Goal: Find contact information: Find contact information

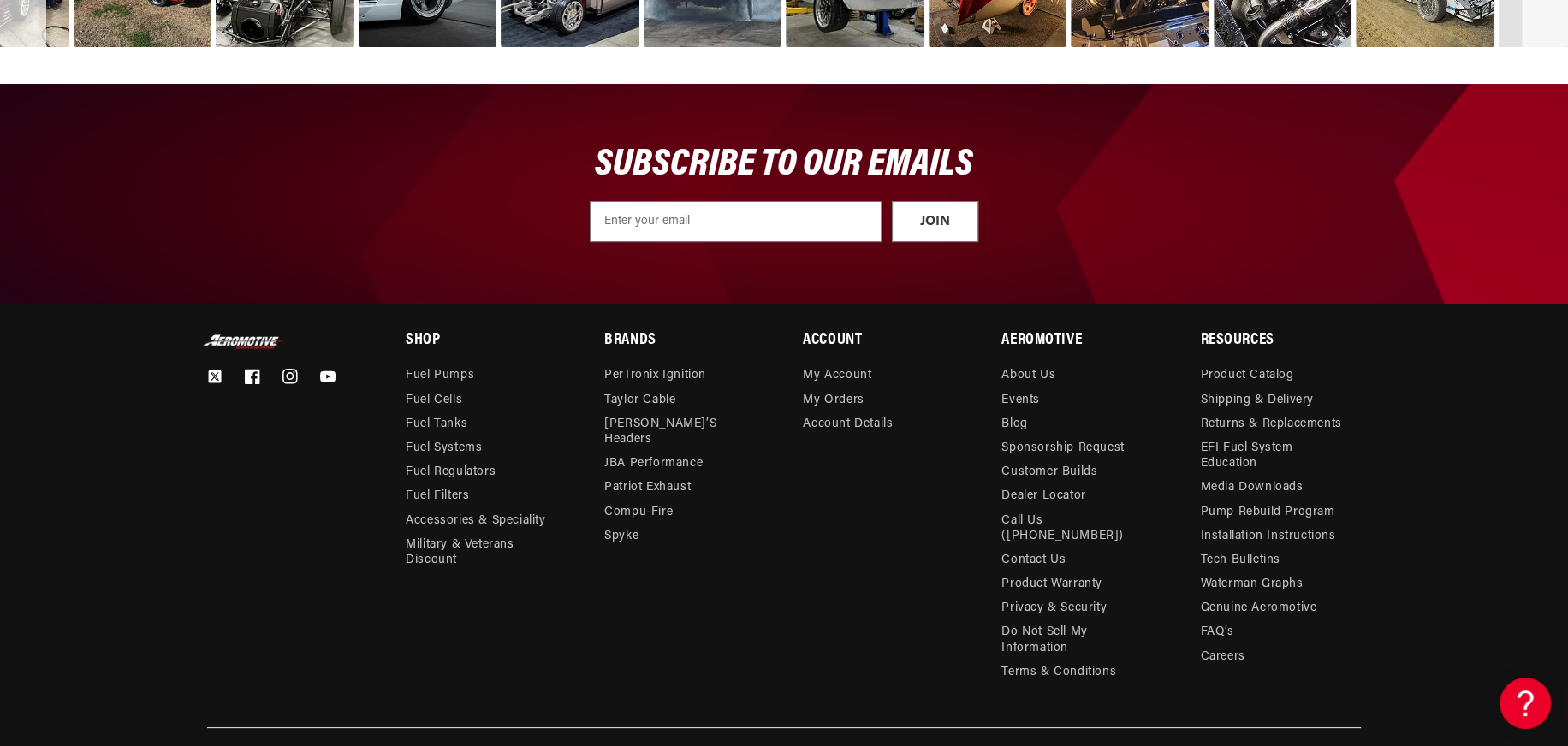
scroll to position [5951, 0]
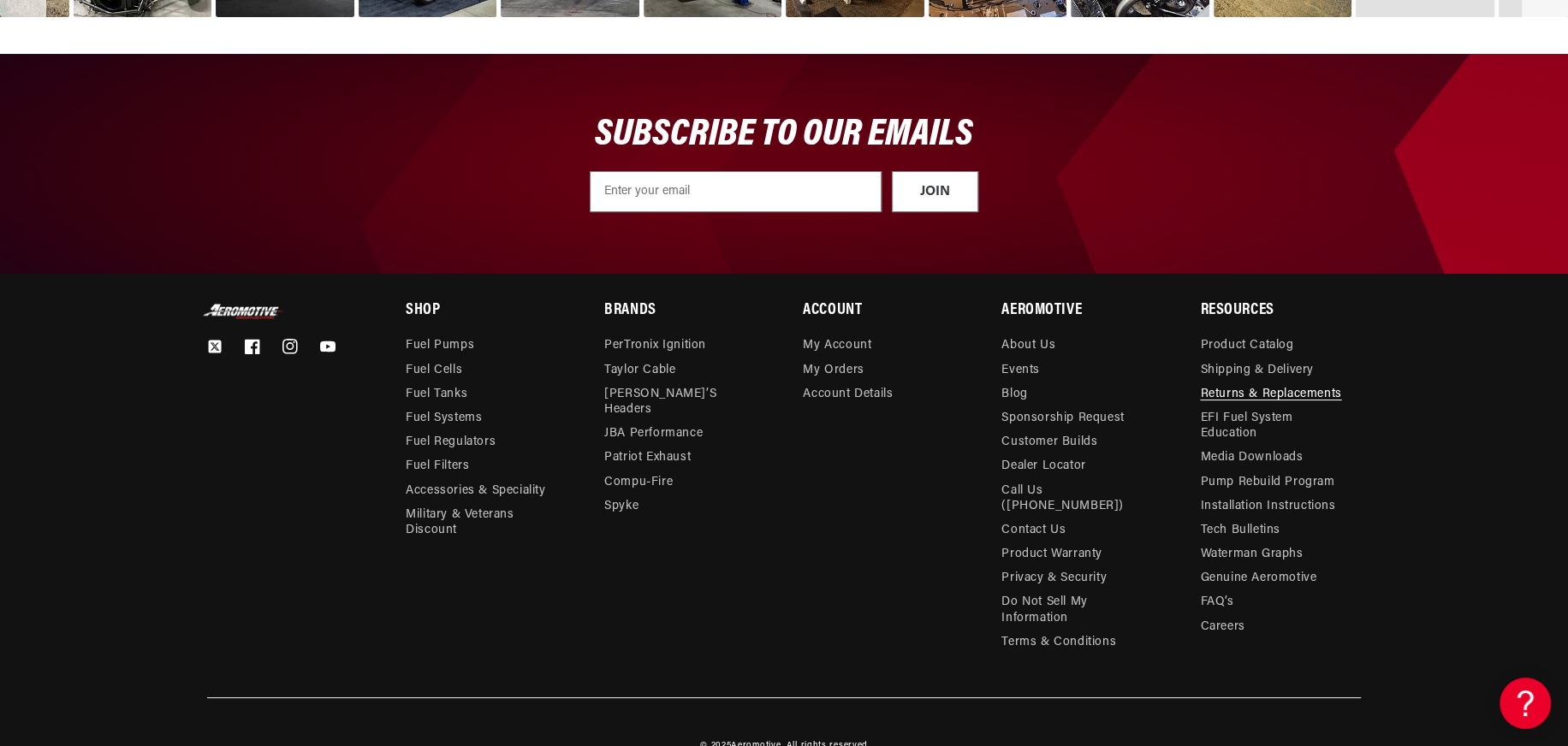
click at [1255, 382] on link "Returns & Replacements" at bounding box center [1270, 394] width 141 height 24
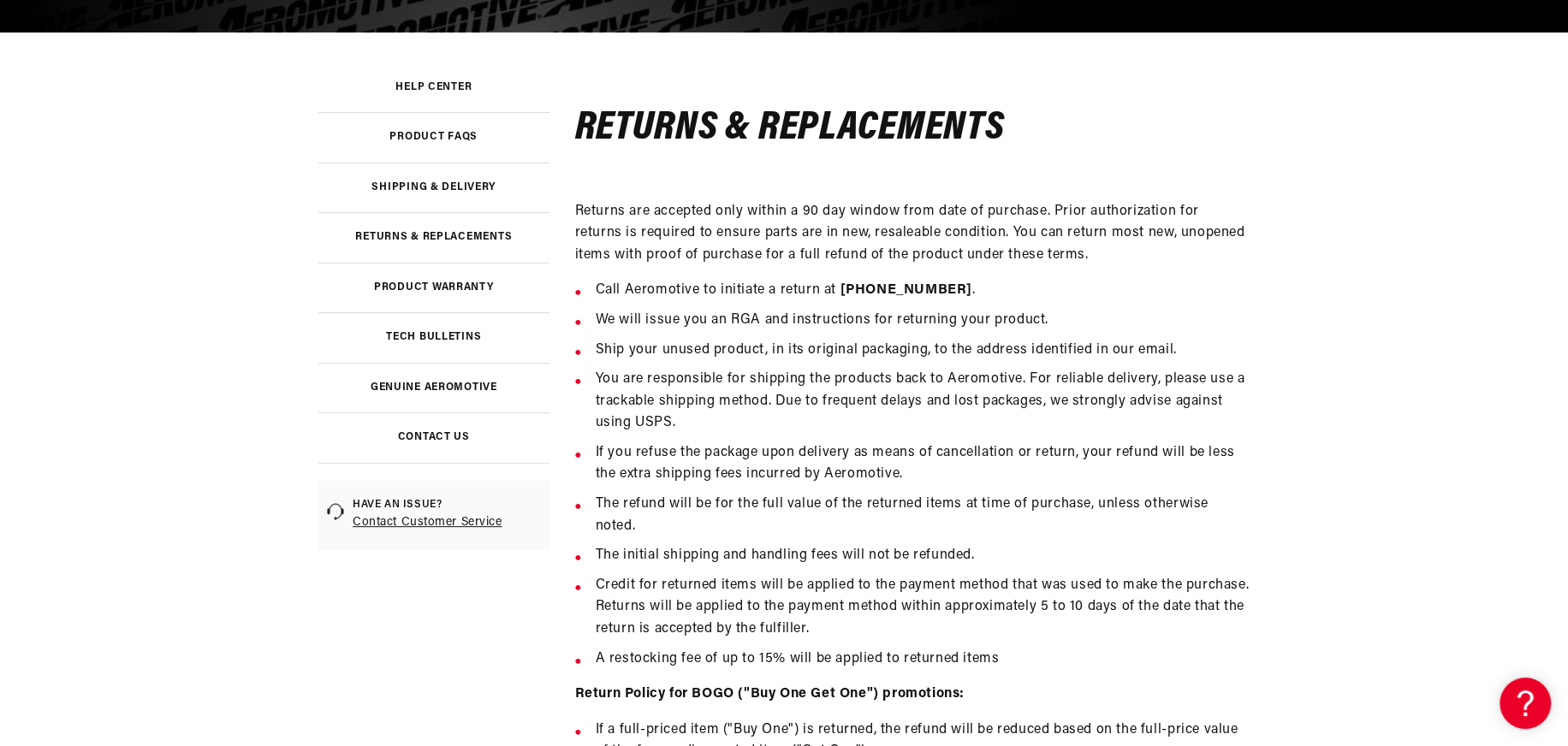
scroll to position [342, 0]
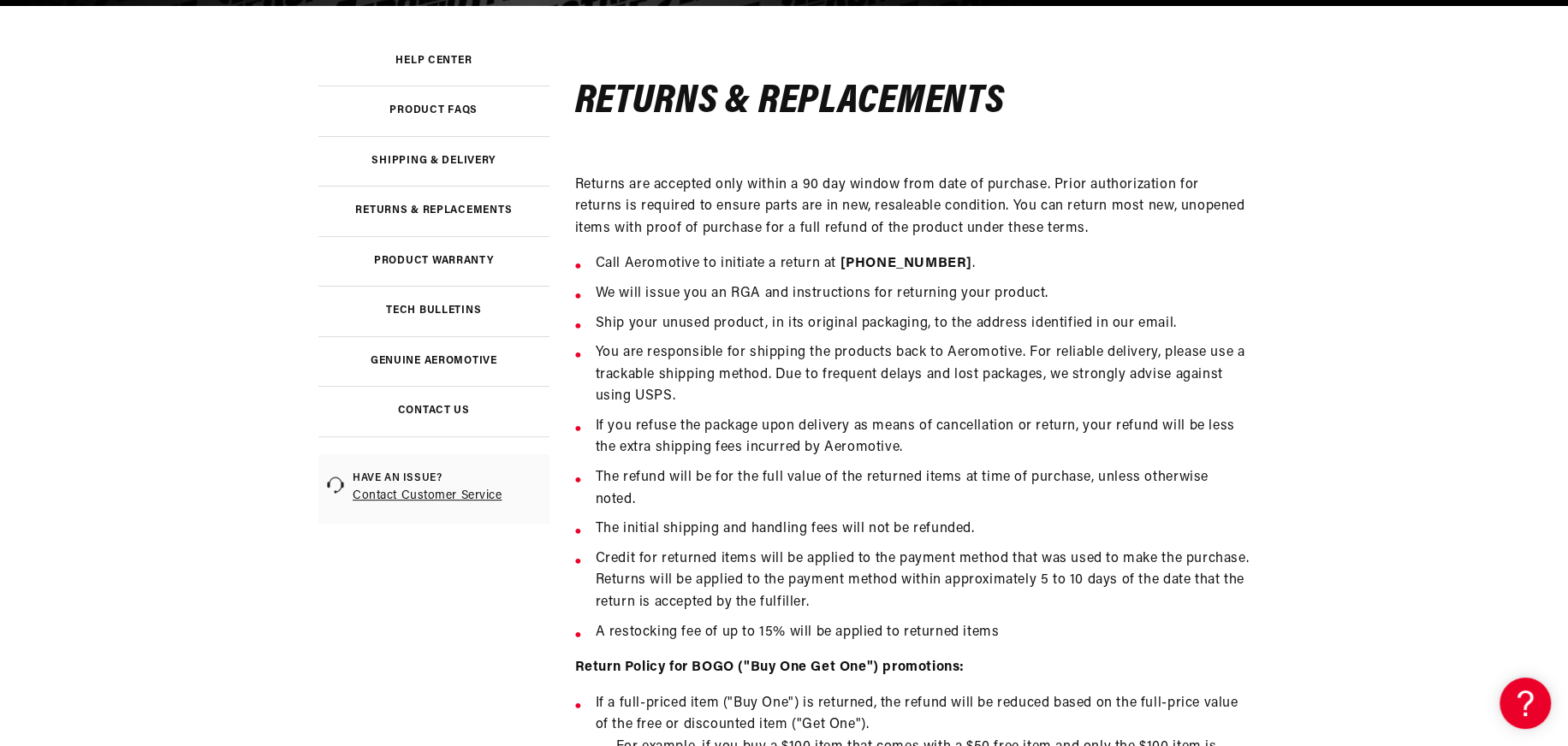
click at [407, 426] on link "Contact Us" at bounding box center [434, 411] width 231 height 50
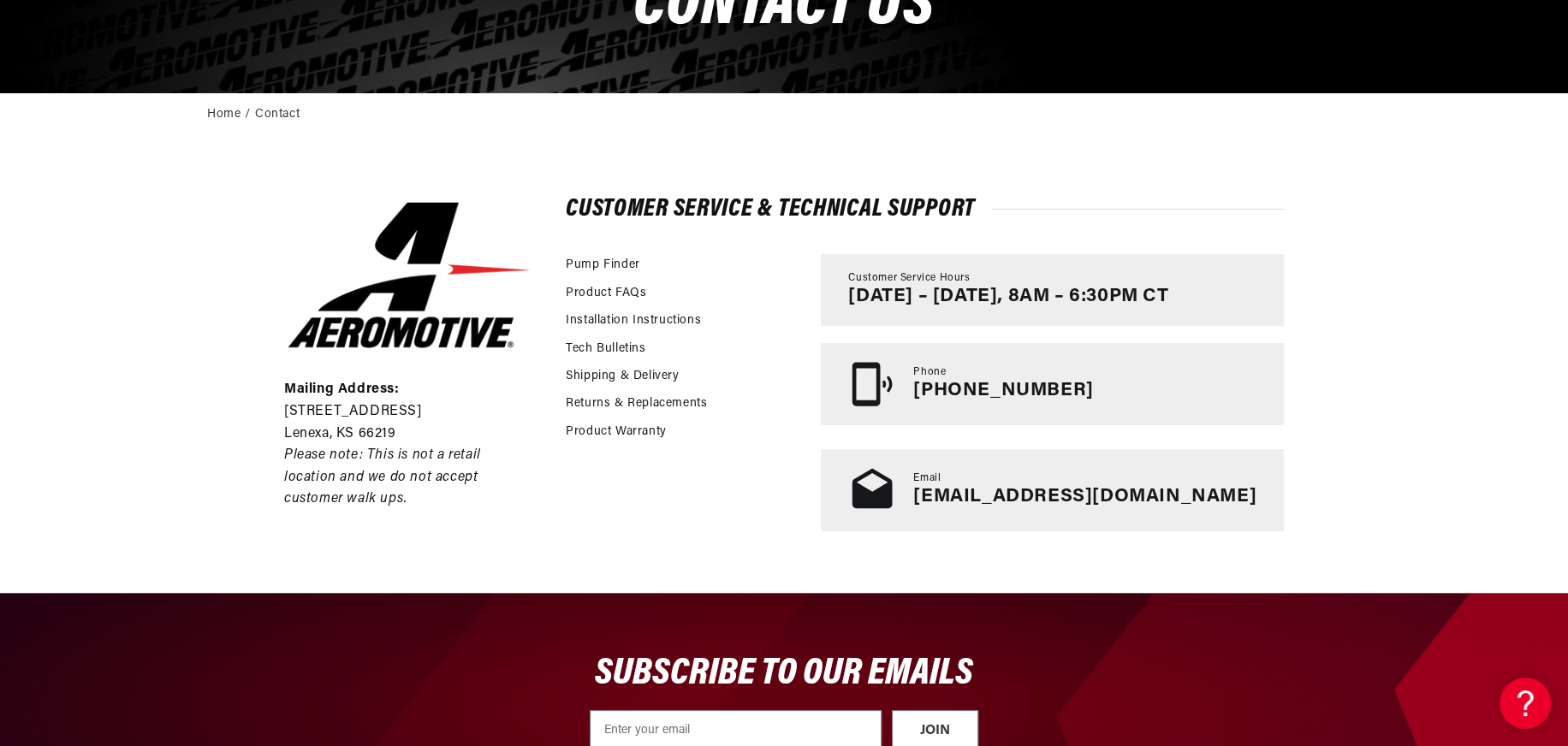
scroll to position [256, 0]
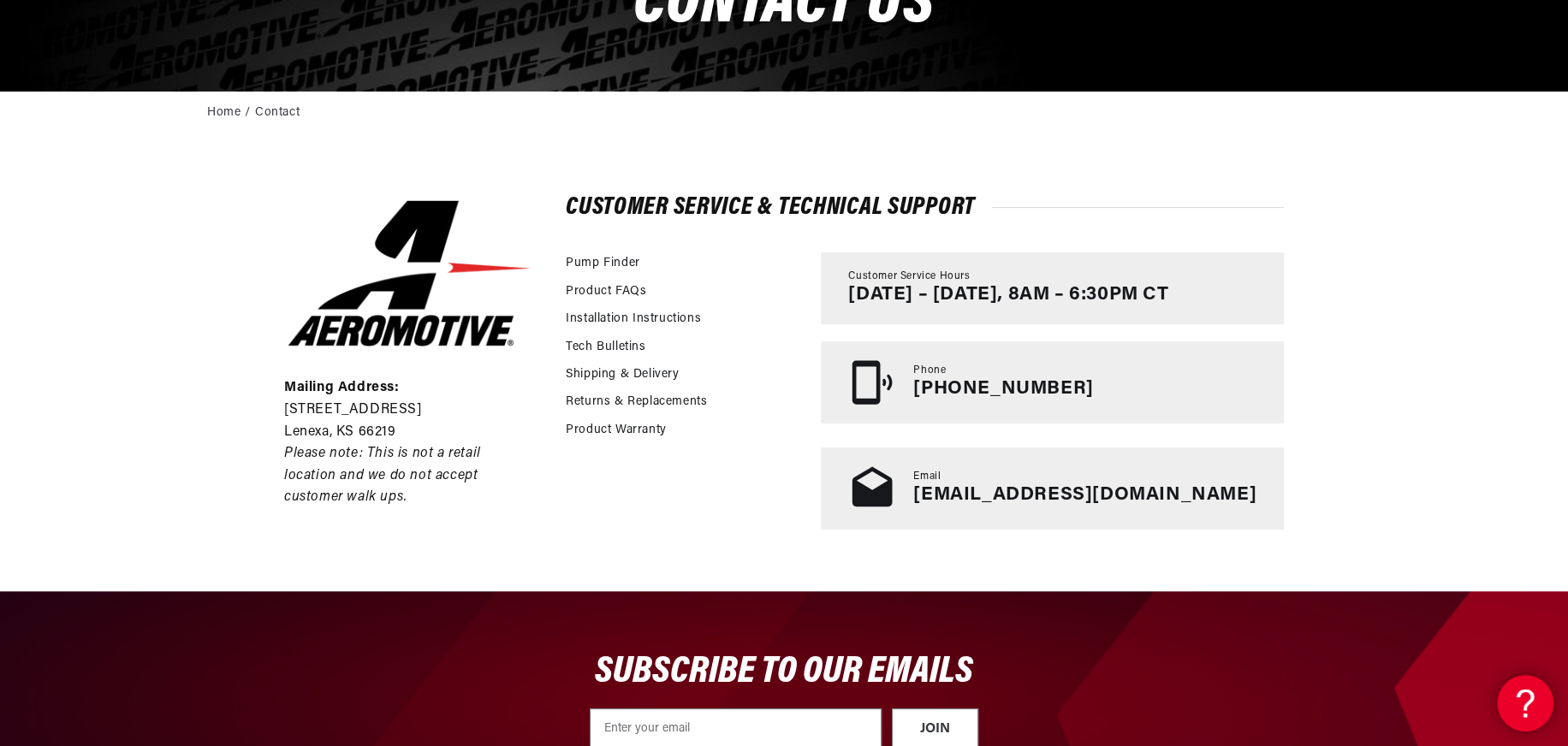
click at [1518, 698] on icon at bounding box center [1523, 701] width 26 height 129
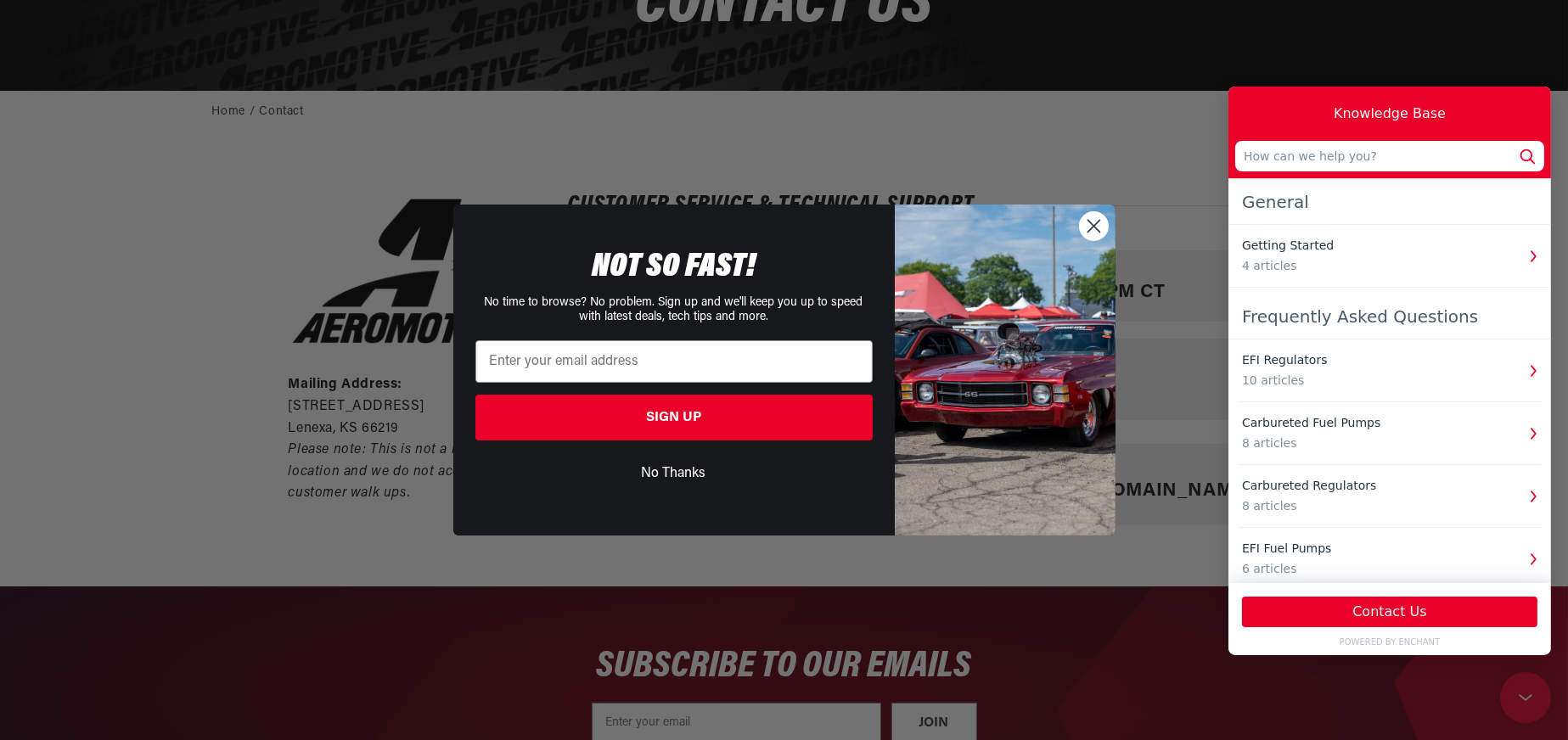
click at [1100, 228] on circle "Close dialog" at bounding box center [1093, 226] width 28 height 28
